Goal: Information Seeking & Learning: Learn about a topic

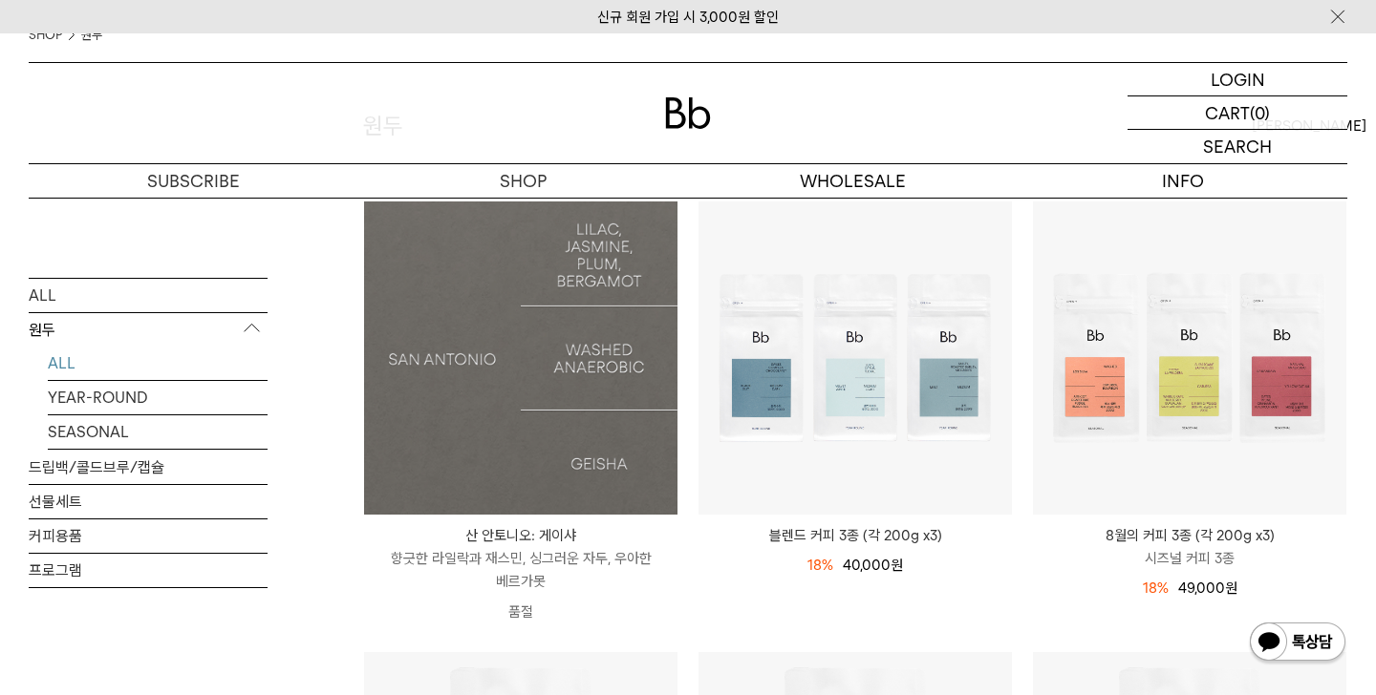
click at [652, 361] on img at bounding box center [520, 358] width 313 height 313
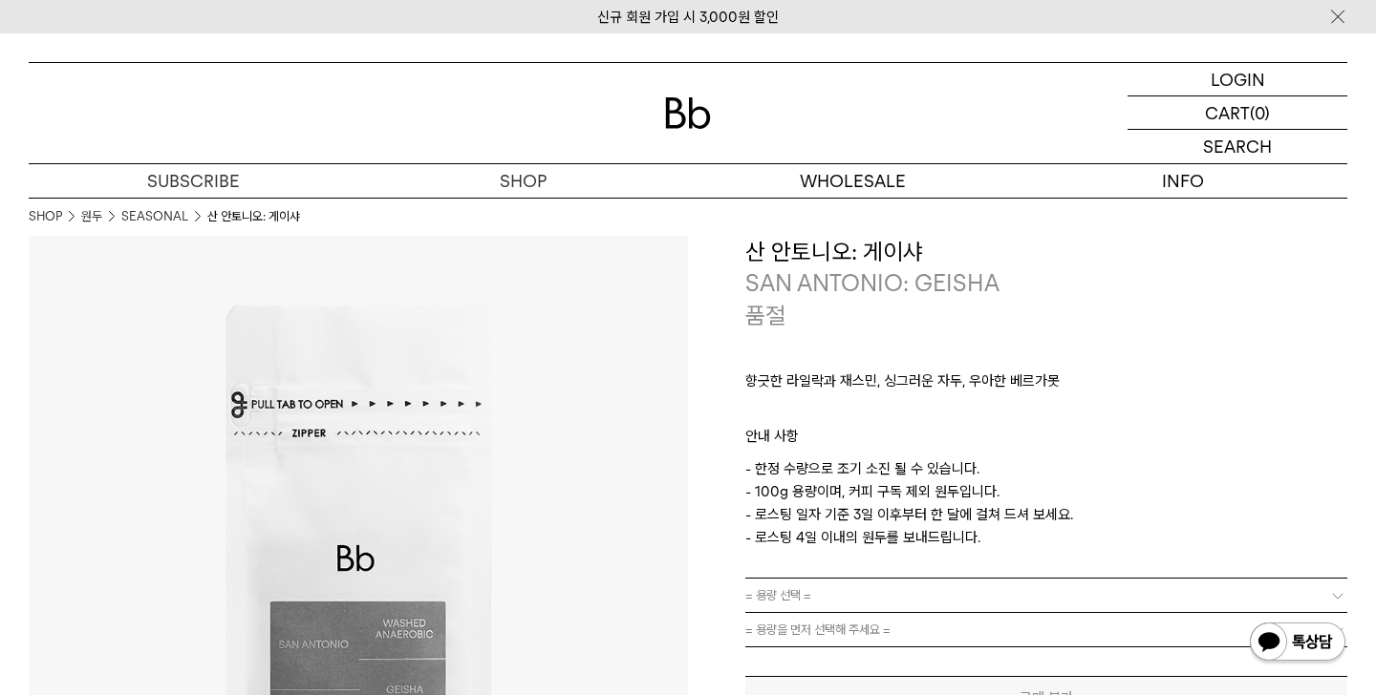
drag, startPoint x: 778, startPoint y: 270, endPoint x: 831, endPoint y: 272, distance: 53.5
click at [807, 270] on p "SAN ANTONIO: GEISHA" at bounding box center [1046, 283] width 602 height 32
click at [831, 272] on p "SAN ANTONIO: GEISHA" at bounding box center [1046, 283] width 602 height 32
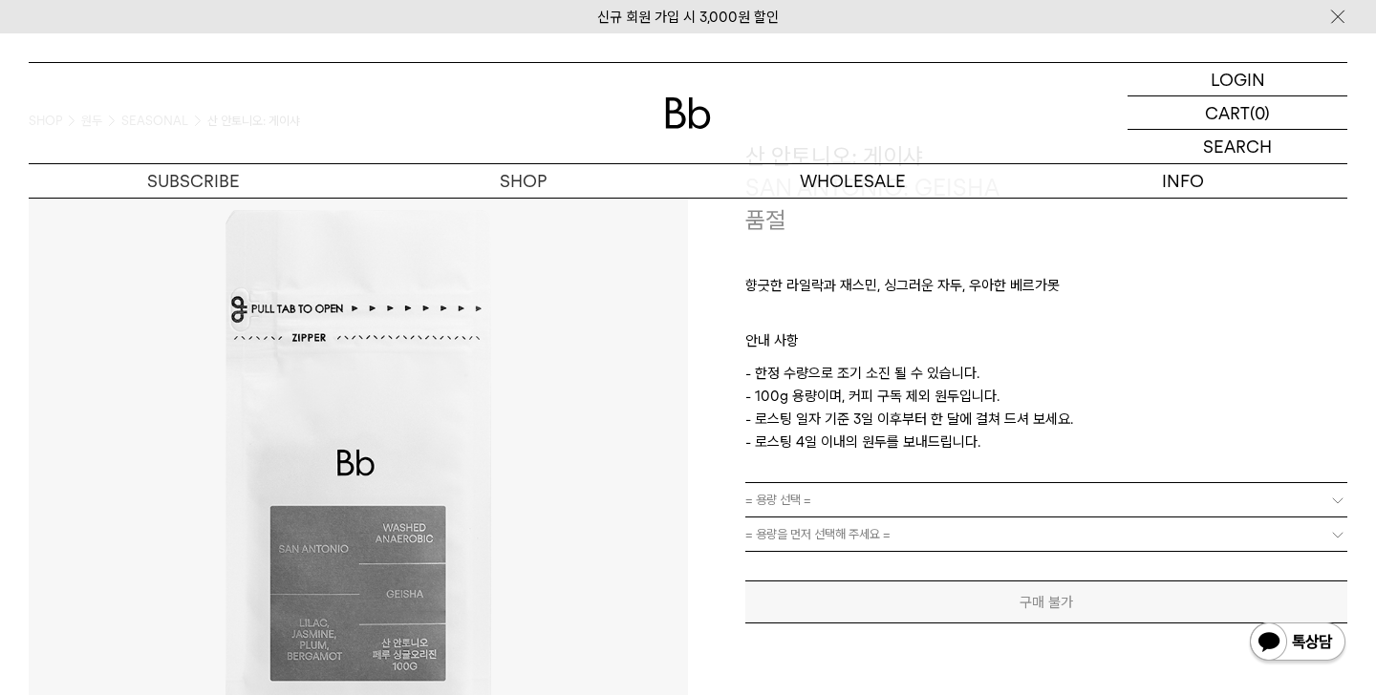
scroll to position [31, 0]
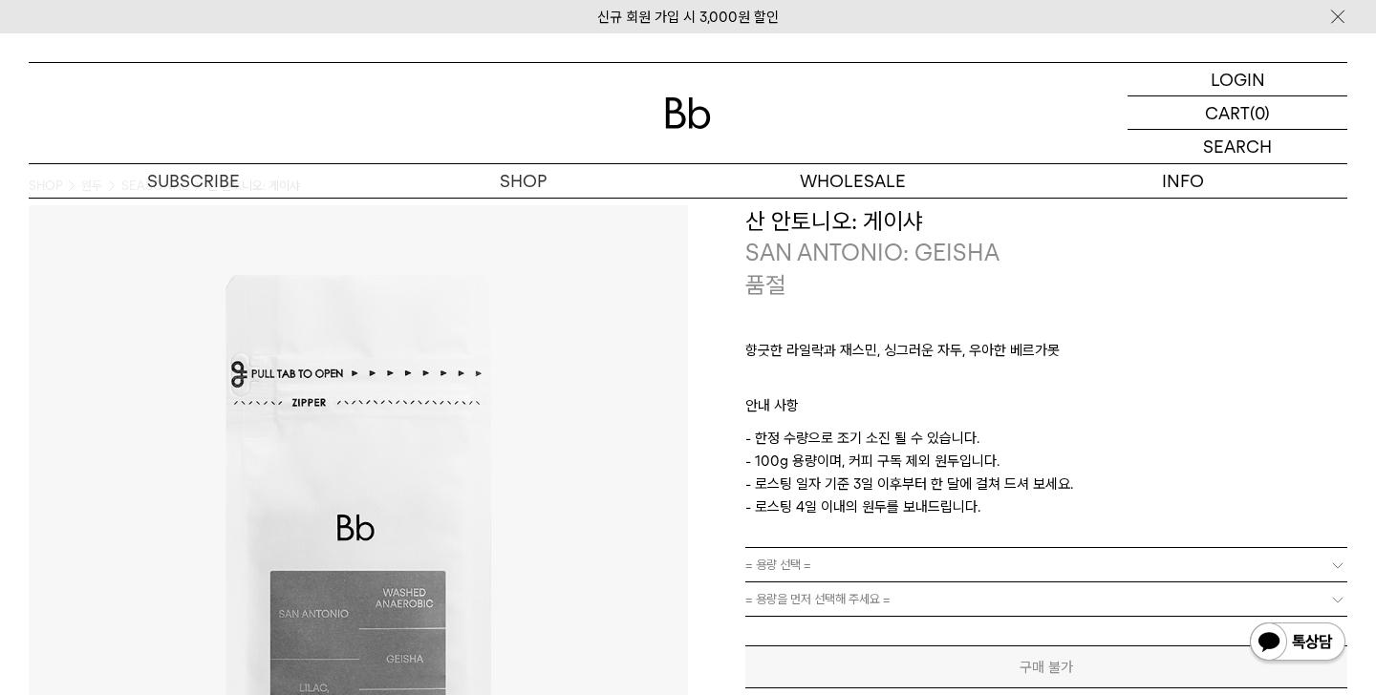
drag, startPoint x: 825, startPoint y: 351, endPoint x: 905, endPoint y: 354, distance: 79.4
click at [865, 351] on p "향긋한 라일락과 재스민, 싱그러운 자두, 우아한 베르가못" at bounding box center [1046, 355] width 602 height 32
click at [905, 354] on p "향긋한 라일락과 재스민, 싱그러운 자두, 우아한 베르가못" at bounding box center [1046, 355] width 602 height 32
drag, startPoint x: 848, startPoint y: 350, endPoint x: 916, endPoint y: 350, distance: 67.8
click at [900, 350] on p "향긋한 라일락과 재스민, 싱그러운 자두, 우아한 베르가못" at bounding box center [1046, 355] width 602 height 32
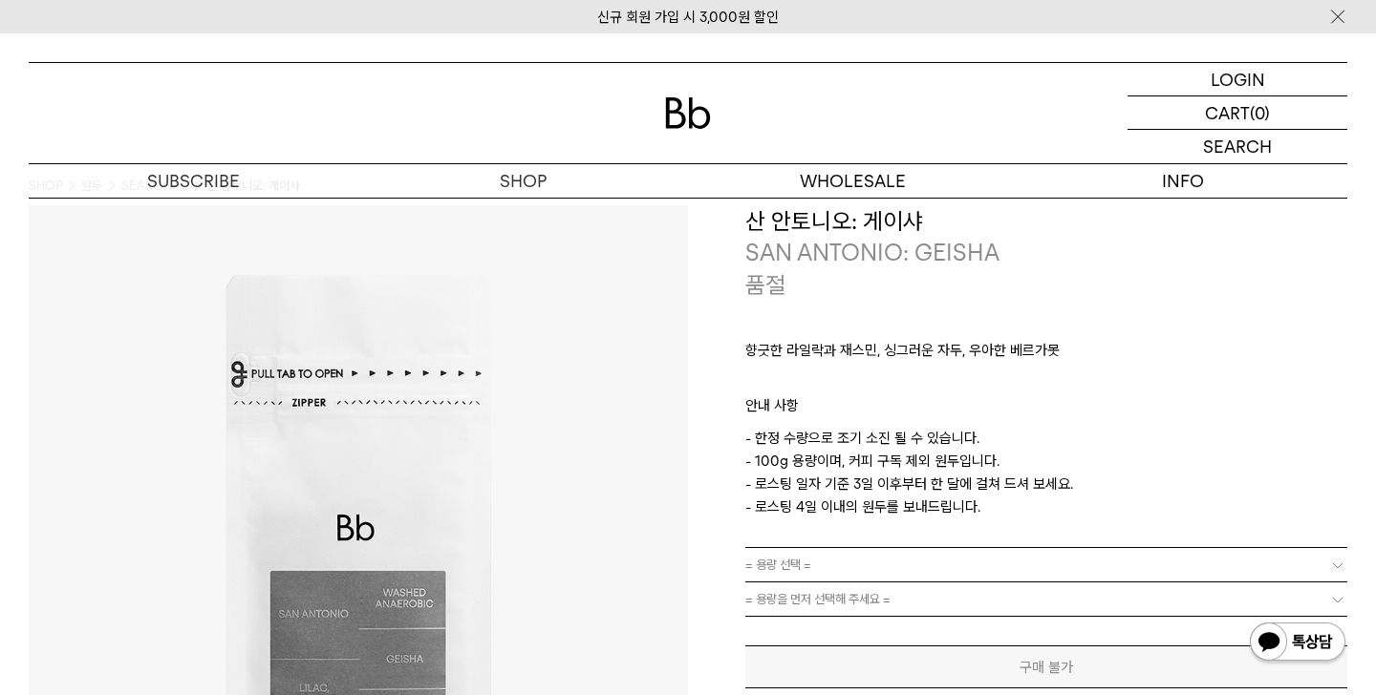
click at [916, 350] on p "향긋한 라일락과 재스민, 싱그러운 자두, 우아한 베르가못" at bounding box center [1046, 355] width 602 height 32
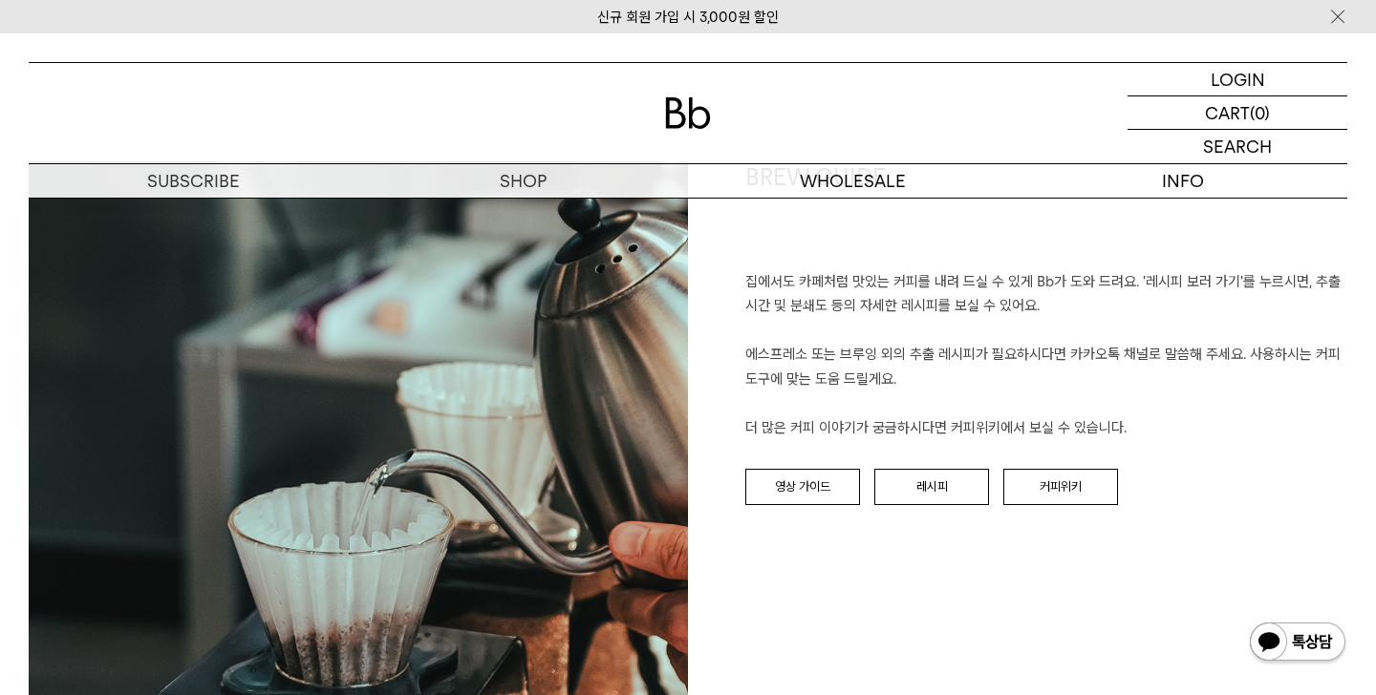
scroll to position [2061, 0]
